Goal: Task Accomplishment & Management: Manage account settings

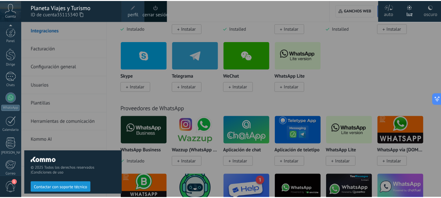
scroll to position [78, 0]
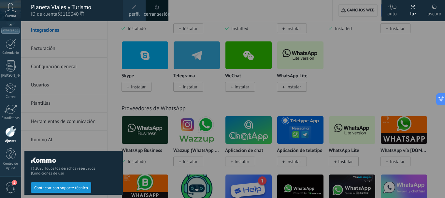
click at [153, 5] on div "cerrar sesión" at bounding box center [157, 10] width 23 height 21
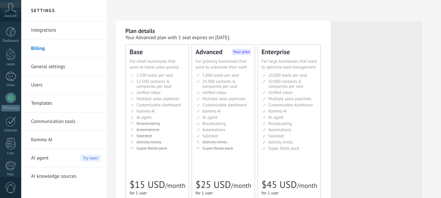
click at [10, 15] on span "Account" at bounding box center [11, 16] width 12 height 4
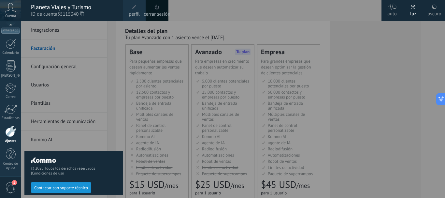
click at [158, 8] on span at bounding box center [157, 7] width 5 height 5
